Goal: Navigation & Orientation: Find specific page/section

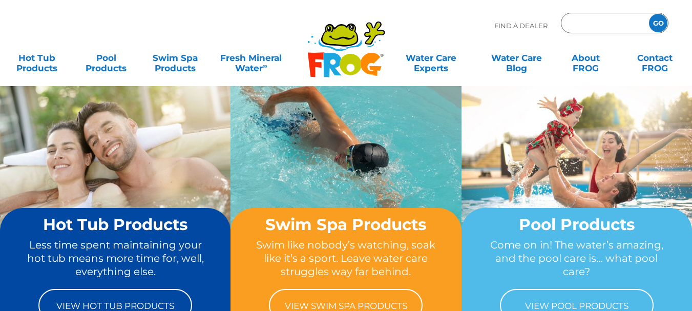
click at [592, 22] on input "Zip Code Form" at bounding box center [603, 23] width 69 height 15
type input "27050"
click at [659, 24] on input "GO" at bounding box center [658, 23] width 18 height 18
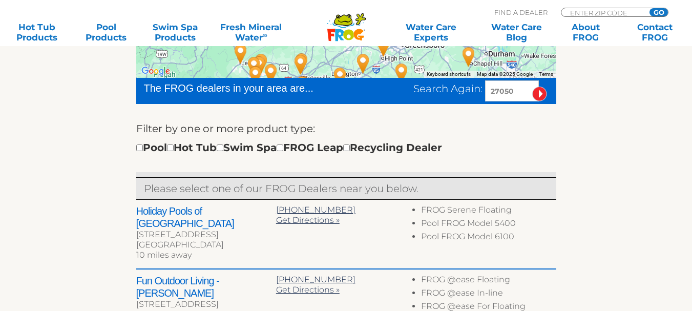
scroll to position [307, 0]
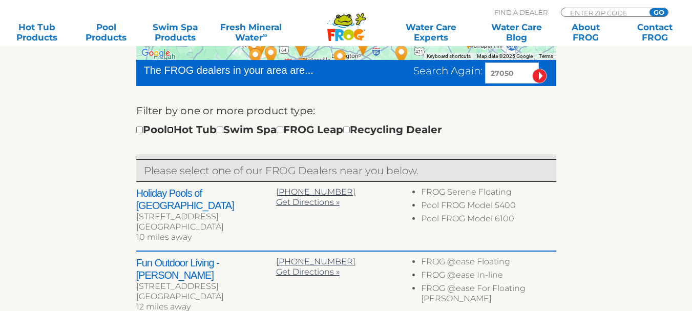
click at [174, 131] on input "checkbox" at bounding box center [170, 129] width 7 height 7
checkbox input "true"
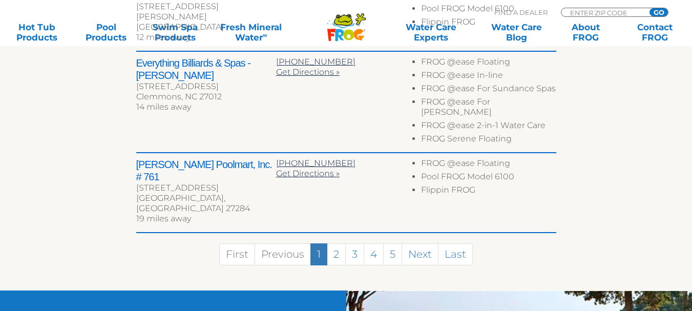
scroll to position [674, 0]
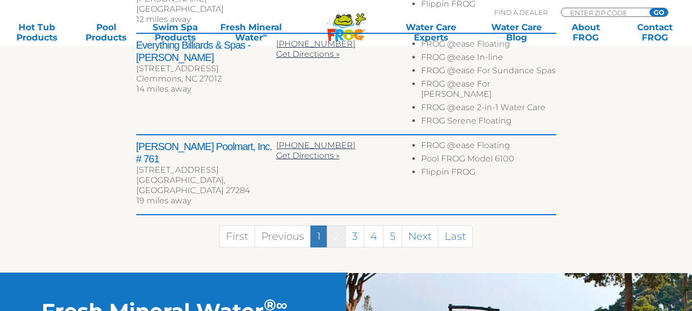
click at [336, 225] on link "2" at bounding box center [336, 236] width 19 height 22
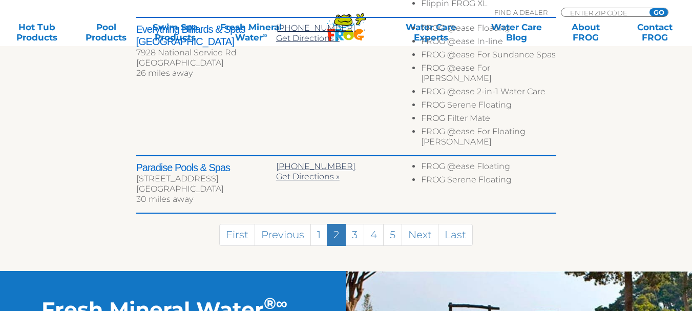
scroll to position [698, 0]
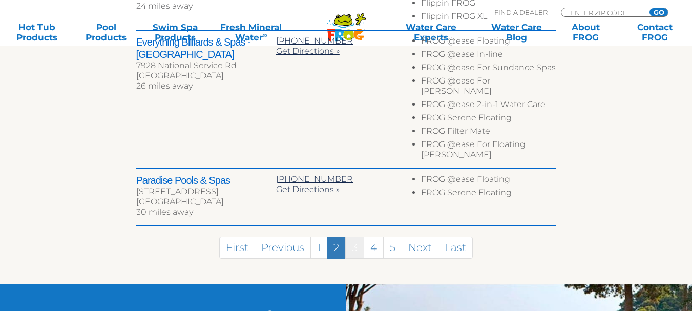
click at [353, 237] on link "3" at bounding box center [354, 248] width 19 height 22
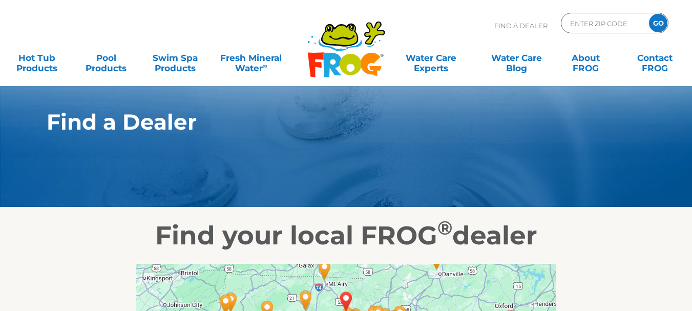
scroll to position [0, 0]
